Goal: Communication & Community: Answer question/provide support

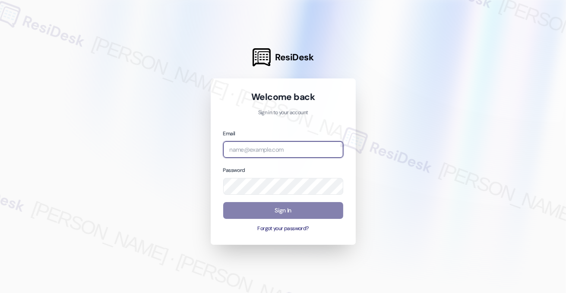
click at [277, 147] on input "email" at bounding box center [283, 150] width 120 height 17
type input "[EMAIL_ADDRESS][PERSON_NAME][PERSON_NAME][DOMAIN_NAME]"
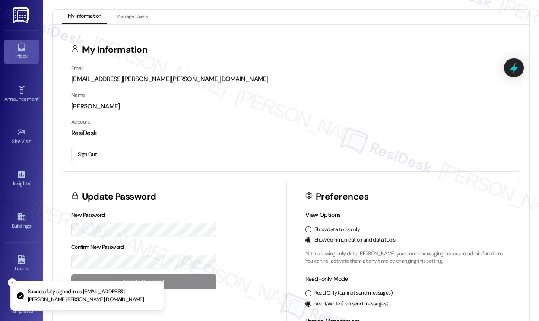
click at [11, 50] on link "Inbox" at bounding box center [21, 51] width 35 height 23
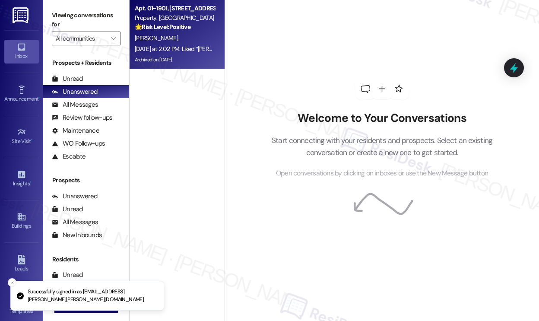
click at [202, 27] on div "🌟 Risk Level: Positive The resident confirmed that their portal access issue is…" at bounding box center [175, 26] width 80 height 9
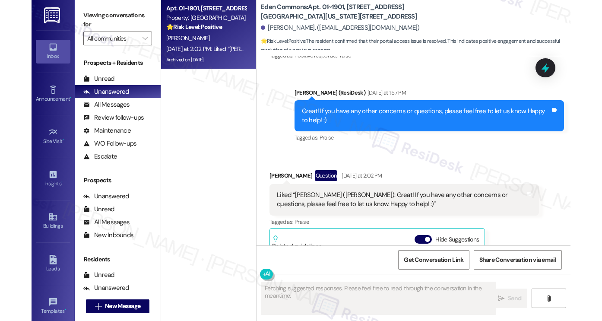
scroll to position [5594, 0]
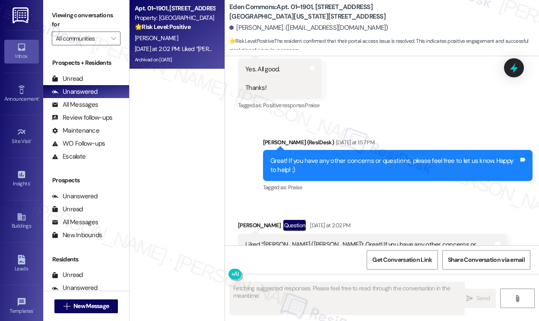
click at [317, 156] on div "Great! If you have any other concerns or questions, please feel free to let us …" at bounding box center [394, 165] width 248 height 19
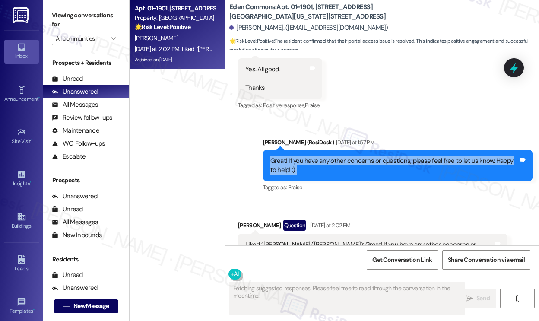
click at [317, 156] on div "Great! If you have any other concerns or questions, please feel free to let us …" at bounding box center [394, 165] width 248 height 19
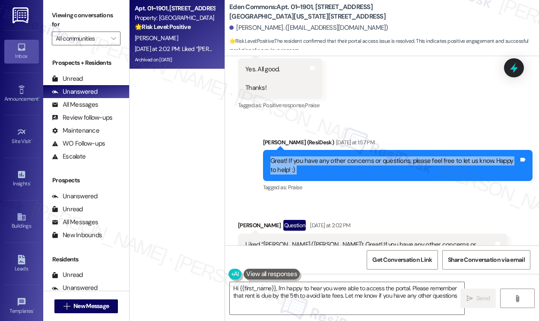
type textarea "Hi {{first_name}}, I'm happy to hear you were able to access the portal. Please…"
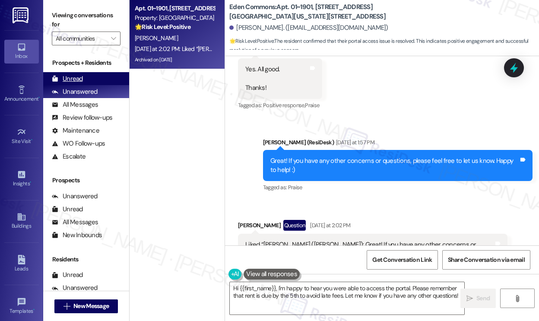
click at [73, 77] on div "Unread" at bounding box center [67, 78] width 31 height 9
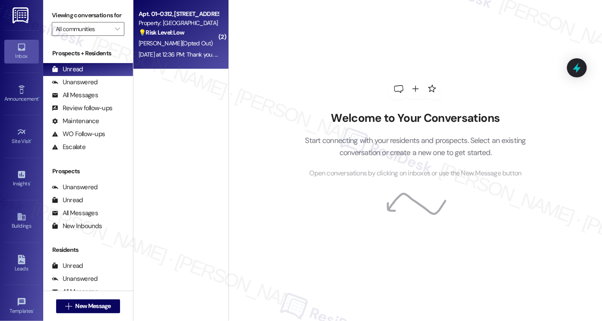
click at [175, 45] on span "[PERSON_NAME] (Opted Out)" at bounding box center [176, 43] width 74 height 8
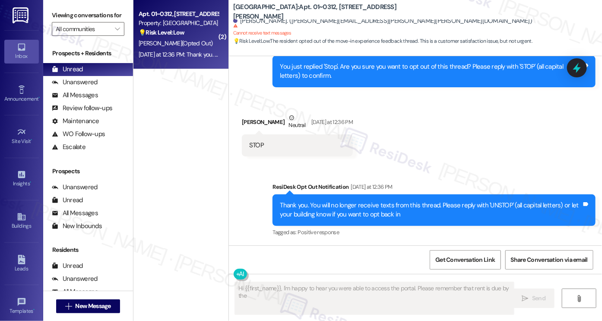
scroll to position [250, 0]
type textarea "Hi {{first_name}}, I'm happy to hear you were able to access the portal. Please…"
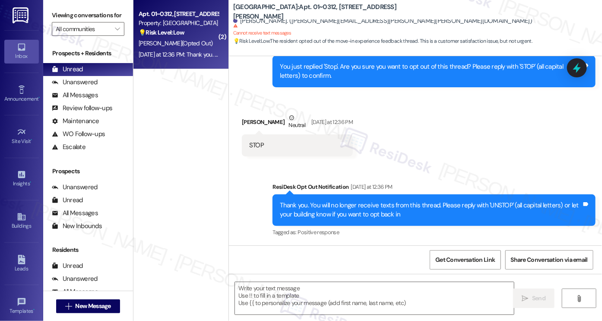
click at [347, 204] on div "Thank you. You will no longer receive texts from this thread. Please reply with…" at bounding box center [431, 210] width 302 height 19
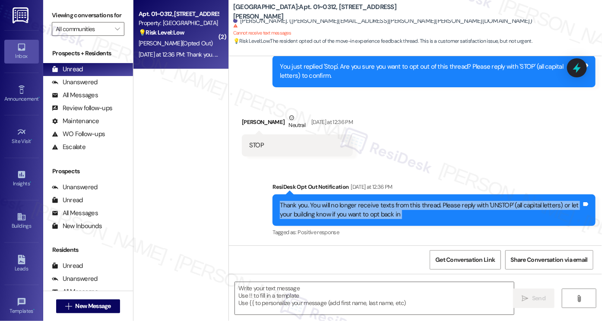
click at [347, 204] on div "Thank you. You will no longer receive texts from this thread. Please reply with…" at bounding box center [431, 210] width 302 height 19
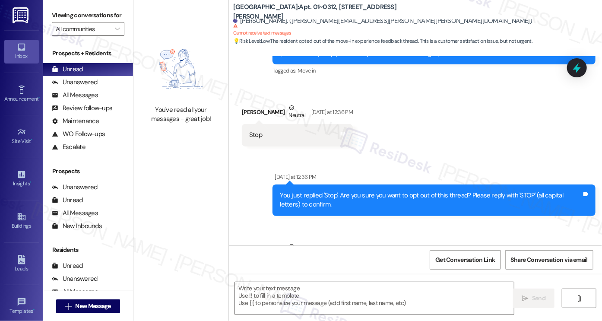
scroll to position [0, 0]
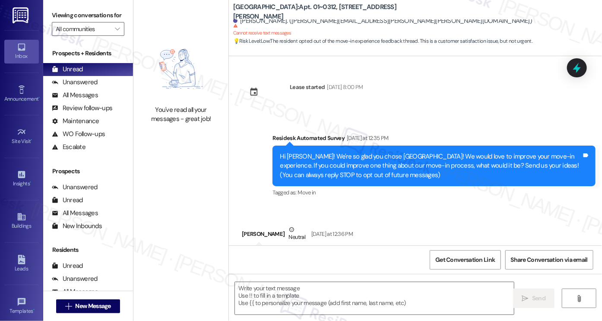
click at [382, 161] on div "Hi [PERSON_NAME]! We're so glad you chose [GEOGRAPHIC_DATA]! We would love to i…" at bounding box center [431, 166] width 302 height 28
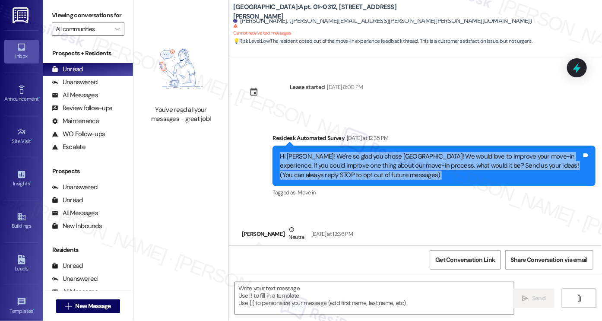
click at [382, 161] on div "Hi [PERSON_NAME]! We're so glad you chose [GEOGRAPHIC_DATA]! We would love to i…" at bounding box center [431, 166] width 302 height 28
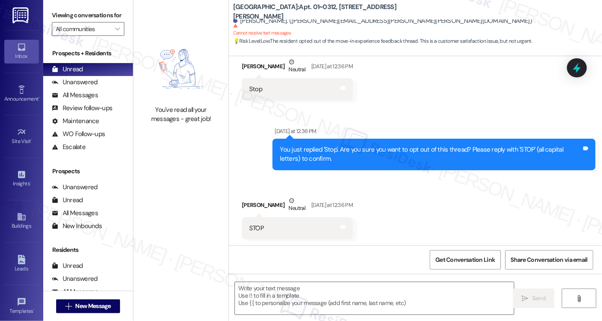
scroll to position [250, 0]
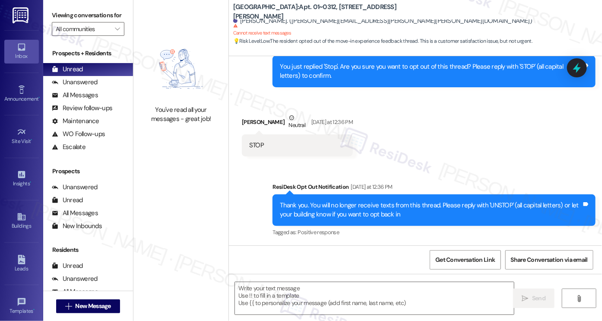
click at [352, 205] on div "Thank you. You will no longer receive texts from this thread. Please reply with…" at bounding box center [431, 210] width 302 height 19
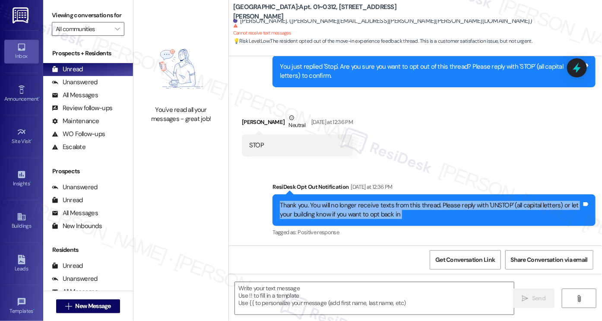
click at [352, 205] on div "Thank you. You will no longer receive texts from this thread. Please reply with…" at bounding box center [431, 210] width 302 height 19
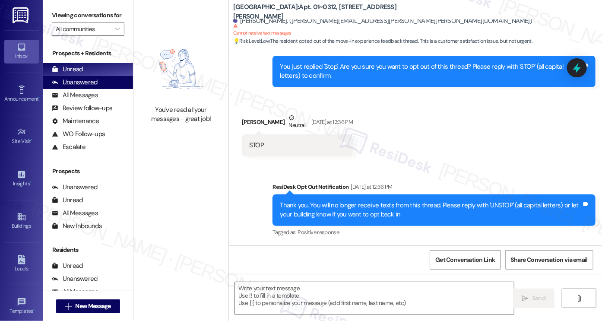
click at [84, 87] on div "Unanswered" at bounding box center [75, 82] width 46 height 9
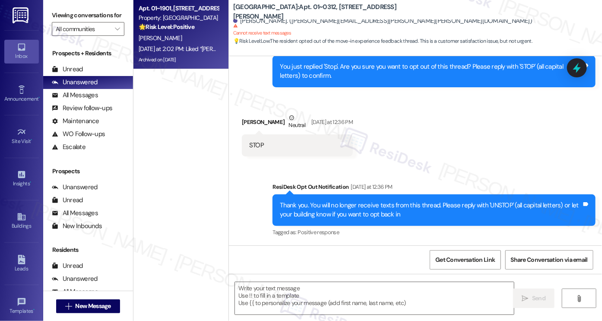
click at [185, 49] on div "[DATE] at 2:02 PM: Liked “[PERSON_NAME] ([PERSON_NAME]): Great! If you have any…" at bounding box center [342, 49] width 407 height 8
type textarea "Fetching suggested responses. Please feel free to read through the conversation…"
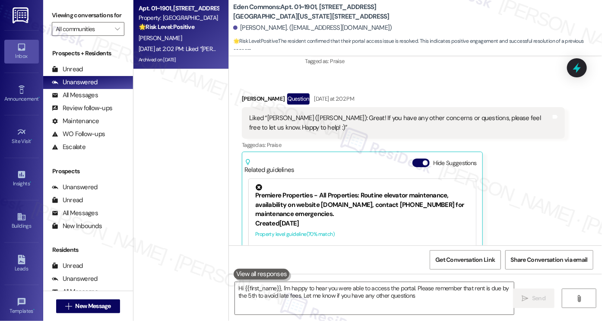
type textarea "Hi {{first_name}}, I'm happy to hear you were able to access the portal. Please…"
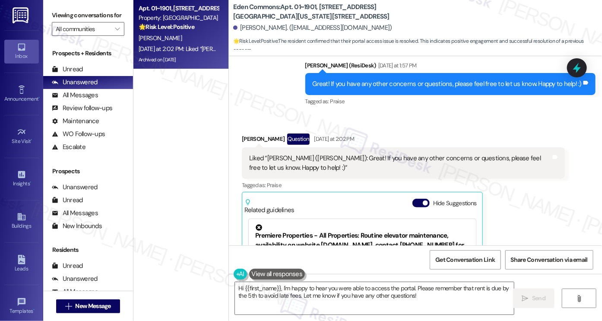
scroll to position [5600, 0]
